Goal: Transaction & Acquisition: Purchase product/service

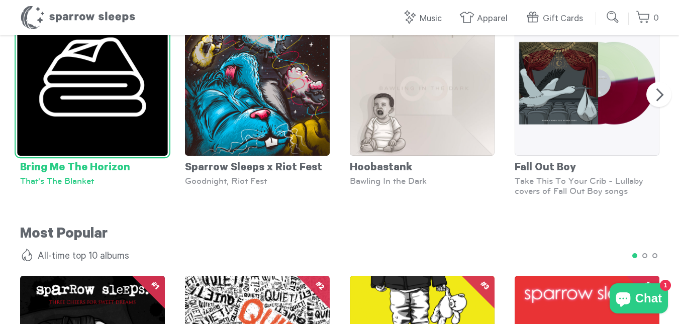
scroll to position [702, 0]
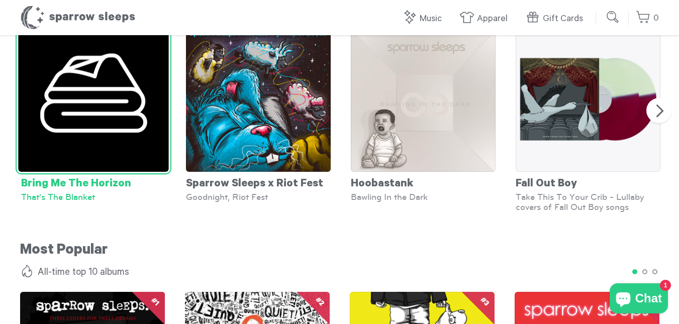
drag, startPoint x: 21, startPoint y: 168, endPoint x: 126, endPoint y: 177, distance: 105.0
click at [125, 179] on div "Bring Me The Horizon" at bounding box center [93, 182] width 145 height 20
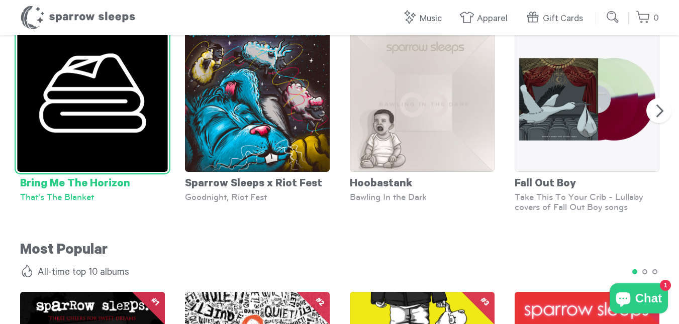
click at [128, 175] on div "Bring Me The Horizon" at bounding box center [92, 182] width 145 height 20
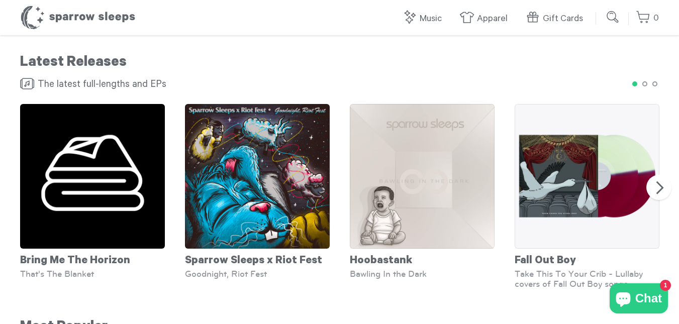
scroll to position [601, 0]
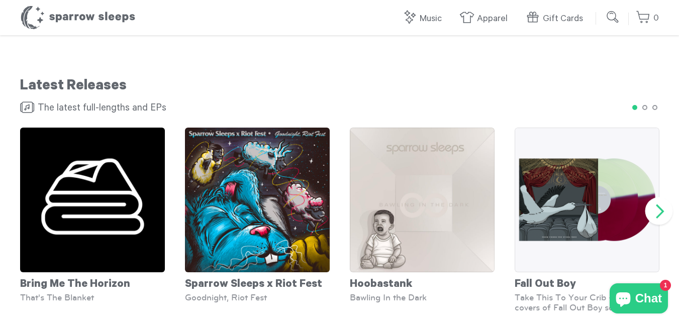
click at [658, 198] on button "Next" at bounding box center [660, 212] width 28 height 28
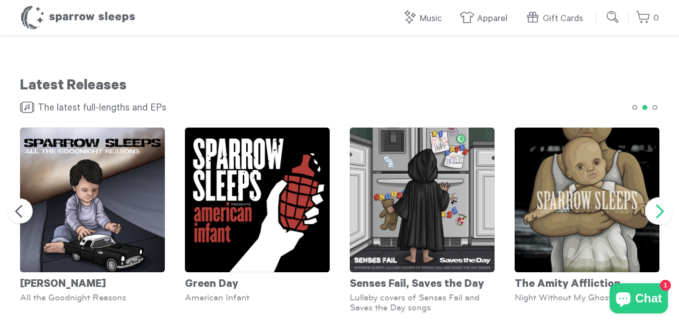
click at [656, 203] on button "Next" at bounding box center [660, 212] width 28 height 28
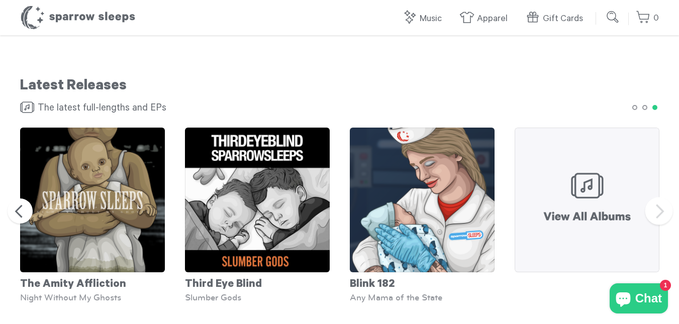
click at [656, 203] on button "Next" at bounding box center [660, 212] width 28 height 28
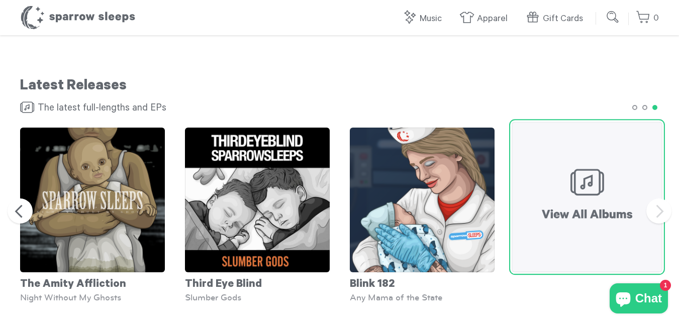
click at [598, 193] on img at bounding box center [587, 197] width 151 height 151
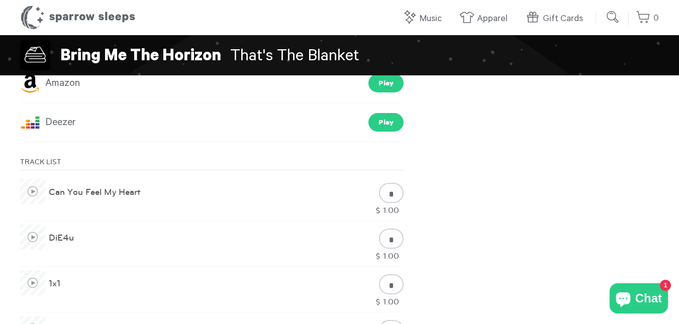
scroll to position [101, 0]
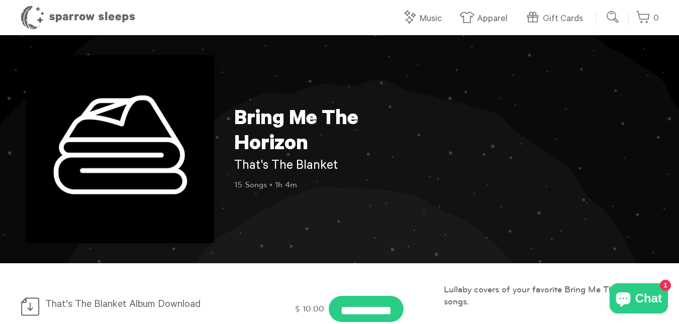
drag, startPoint x: 234, startPoint y: 118, endPoint x: 338, endPoint y: 163, distance: 113.5
click at [343, 166] on div "Bring Me The Horizon That's The Blanket 15 Songs • 1h 4m" at bounding box center [314, 149] width 201 height 82
copy div "Bring Me The Horizon That's The Blanket"
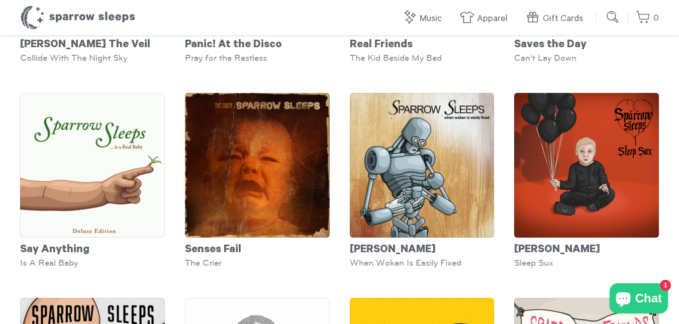
scroll to position [3373, 0]
